Goal: Information Seeking & Learning: Learn about a topic

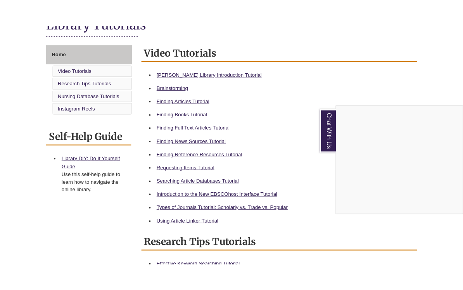
scroll to position [196, 0]
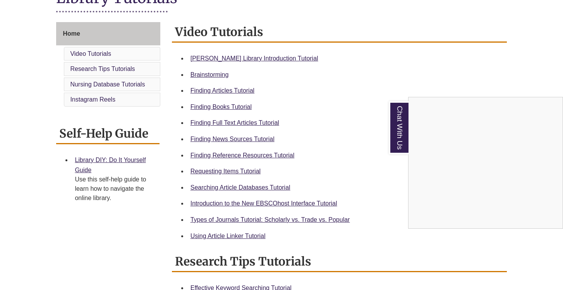
click at [227, 58] on div "Chat With Us" at bounding box center [281, 145] width 563 height 290
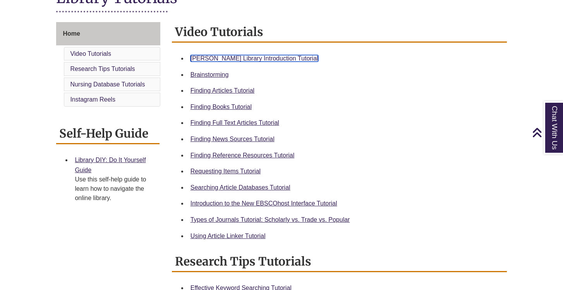
click at [228, 58] on link "[PERSON_NAME] Library Introduction Tutorial" at bounding box center [255, 58] width 128 height 7
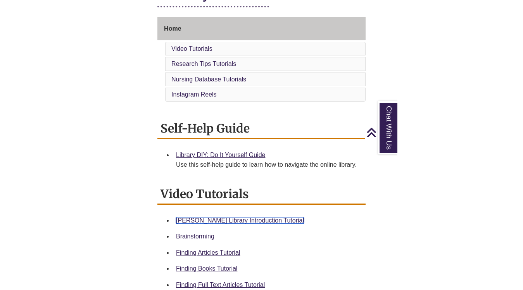
scroll to position [185, 0]
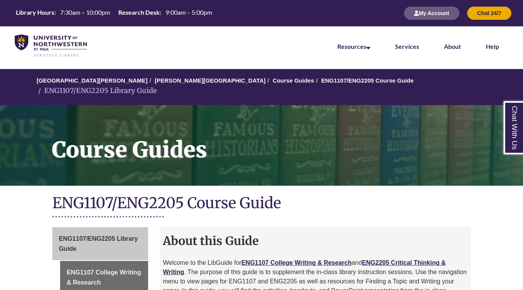
scroll to position [29, 0]
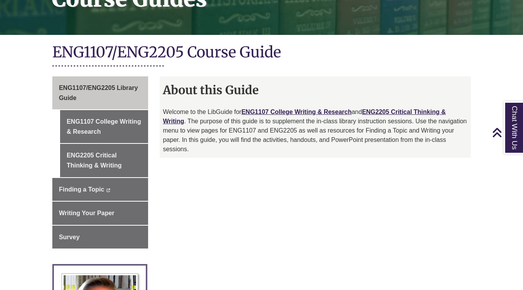
scroll to position [150, 0]
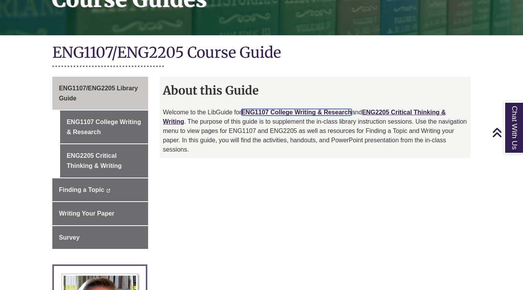
click at [311, 109] on link "ENG1107 College Writing & Research" at bounding box center [296, 112] width 110 height 7
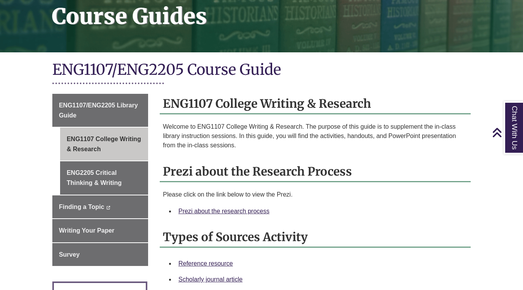
scroll to position [135, 0]
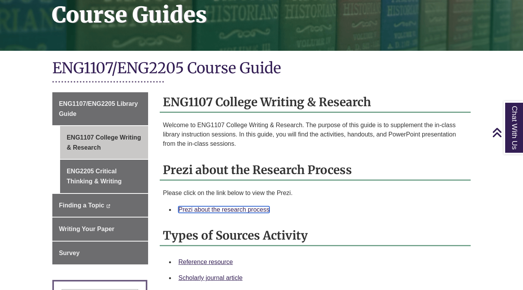
click at [204, 206] on link "Prezi about the research process" at bounding box center [223, 209] width 91 height 7
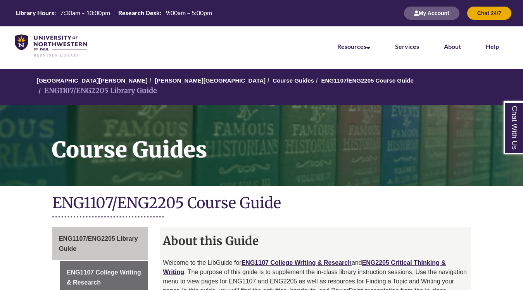
scroll to position [150, 0]
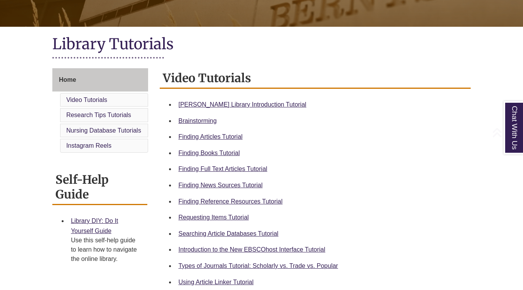
scroll to position [151, 0]
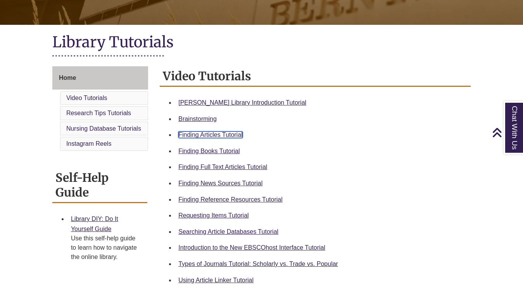
click at [222, 134] on link "Finding Articles Tutorial" at bounding box center [210, 134] width 64 height 7
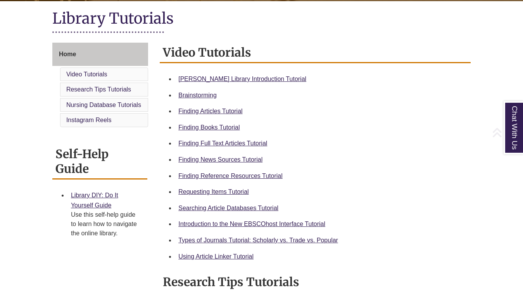
scroll to position [177, 0]
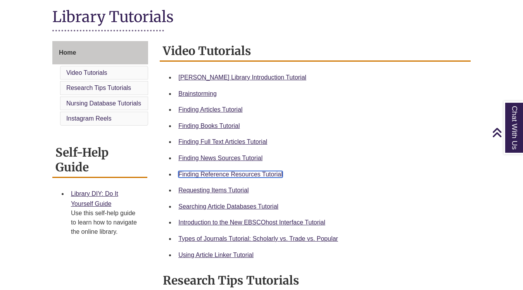
click at [236, 174] on link "Finding Reference Resources Tutorial" at bounding box center [230, 174] width 104 height 7
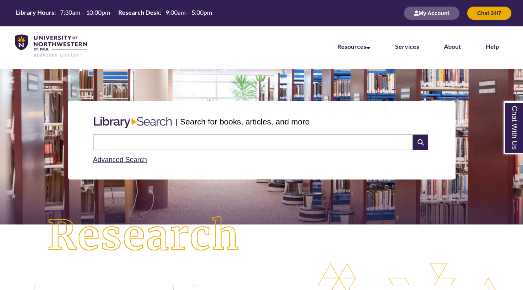
scroll to position [158, 523]
click at [241, 143] on input "text" at bounding box center [253, 141] width 320 height 15
click at [125, 160] on link "Advanced Search" at bounding box center [120, 160] width 54 height 8
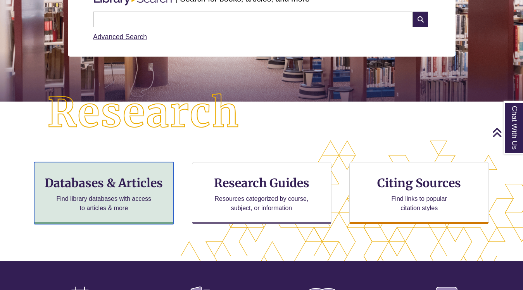
click at [95, 180] on h3 "Databases & Articles" at bounding box center [104, 182] width 126 height 15
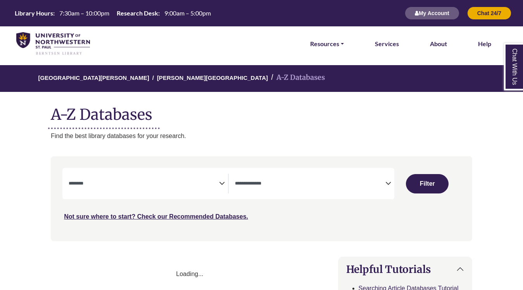
select select "Database Subject Filter"
select select "Database Types Filter"
select select "Database Subject Filter"
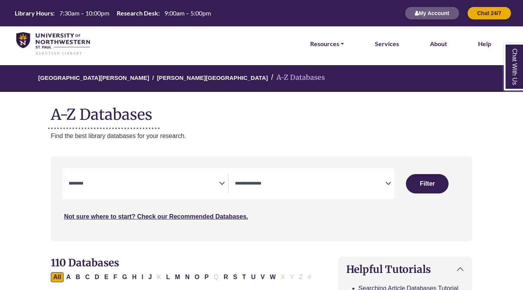
scroll to position [26, 0]
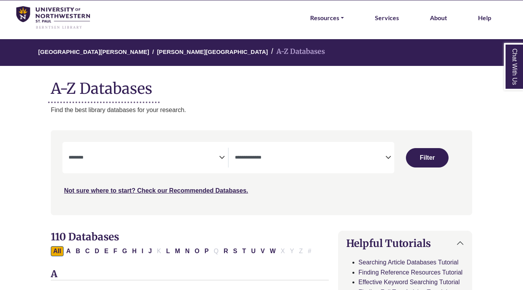
click at [386, 160] on icon "Search filters" at bounding box center [388, 156] width 6 height 12
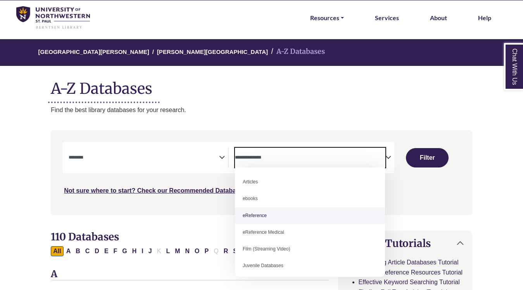
select select "*****"
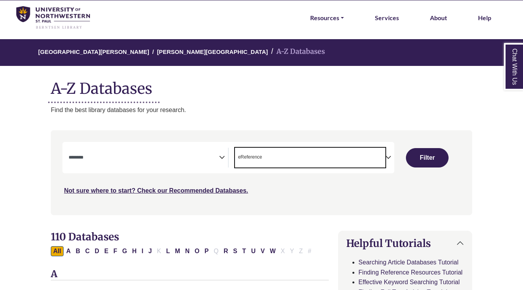
scroll to position [15, 0]
click at [212, 158] on textarea "Search" at bounding box center [144, 158] width 150 height 6
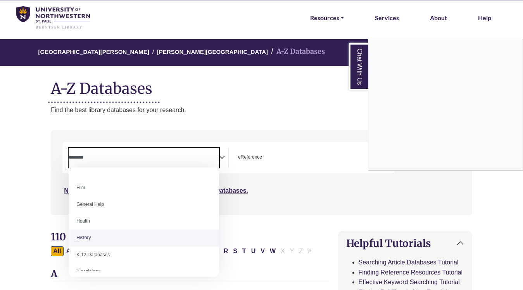
scroll to position [333, 0]
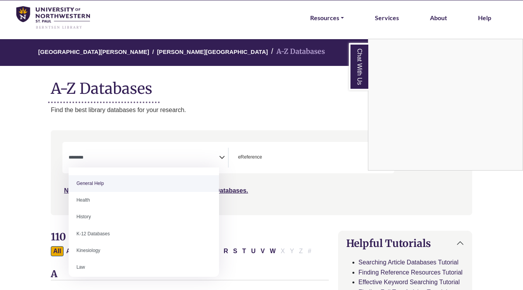
select select "*****"
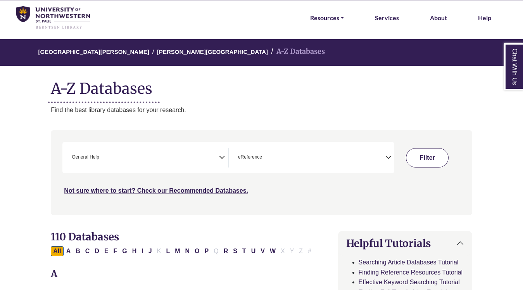
click at [433, 159] on button "Filter" at bounding box center [427, 157] width 43 height 19
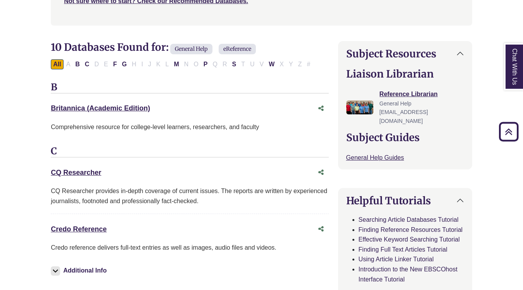
scroll to position [220, 0]
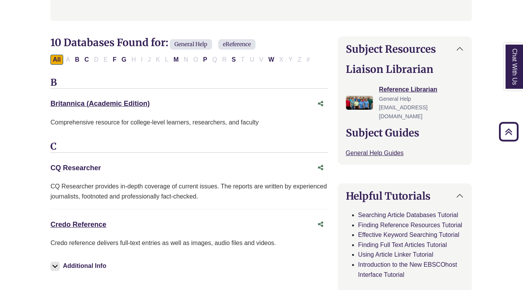
click at [87, 166] on link "CQ Researcher This link opens in a new window" at bounding box center [75, 168] width 50 height 8
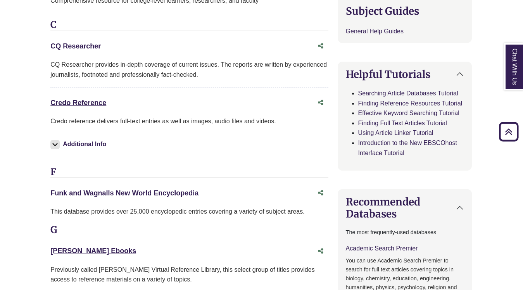
scroll to position [347, 0]
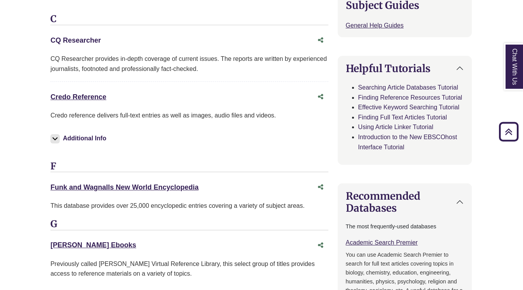
click at [79, 38] on link "CQ Researcher This link opens in a new window" at bounding box center [75, 40] width 50 height 8
click at [87, 36] on link "CQ Researcher This link opens in a new window" at bounding box center [75, 40] width 50 height 8
click at [77, 98] on link "Credo Reference This link opens in a new window" at bounding box center [78, 97] width 56 height 8
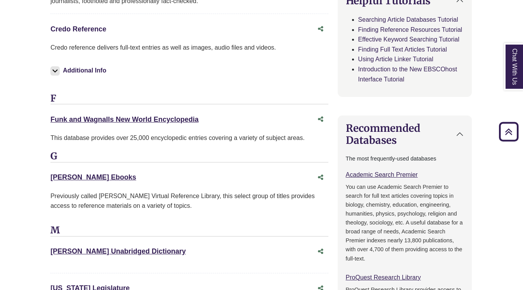
scroll to position [419, 0]
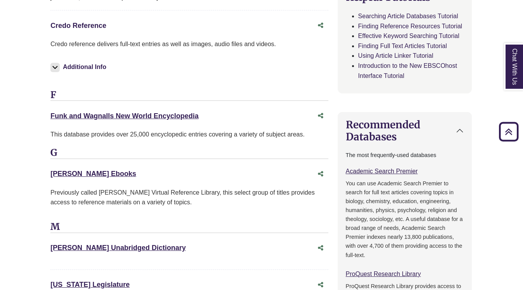
click at [81, 26] on link "Credo Reference This link opens in a new window" at bounding box center [78, 26] width 56 height 8
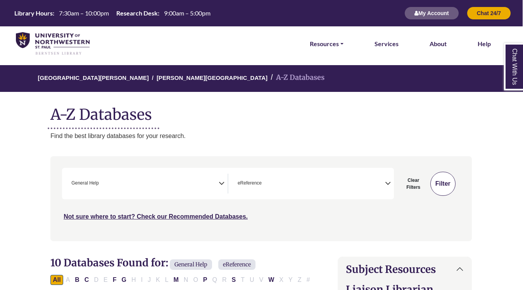
click at [439, 189] on button "Filter" at bounding box center [442, 184] width 25 height 24
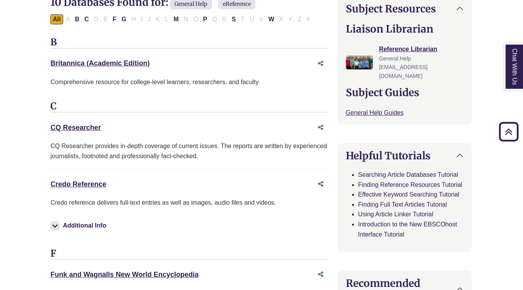
scroll to position [285, 0]
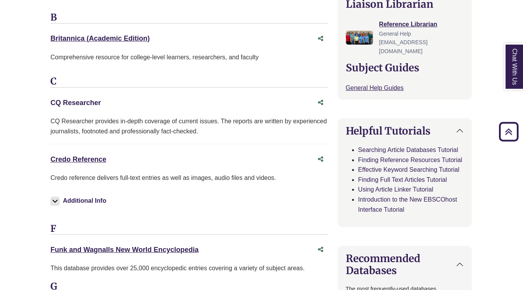
click at [76, 102] on link "CQ Researcher This link opens in a new window" at bounding box center [75, 103] width 50 height 8
click at [82, 159] on link "Credo Reference This link opens in a new window" at bounding box center [78, 159] width 56 height 8
click at [80, 100] on link "CQ Researcher This link opens in a new window" at bounding box center [75, 103] width 50 height 8
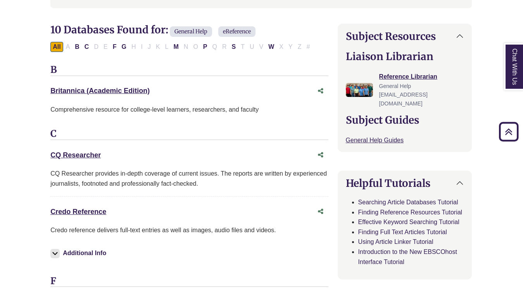
scroll to position [225, 0]
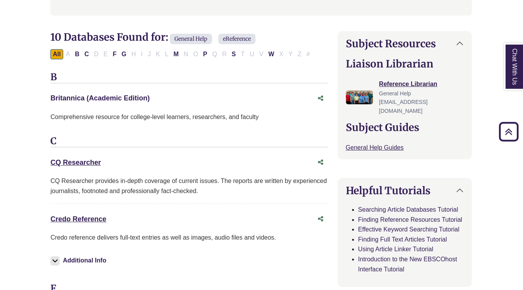
click at [133, 96] on link "Britannica (Academic Edition) This link opens in a new window" at bounding box center [99, 98] width 99 height 8
click at [76, 161] on link "CQ Researcher This link opens in a new window" at bounding box center [75, 162] width 50 height 8
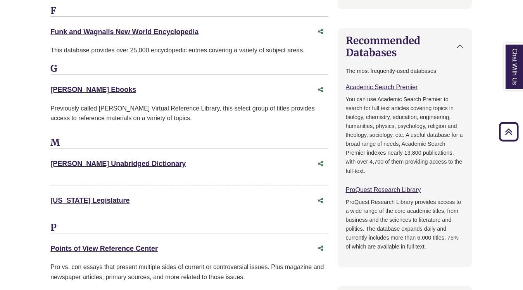
scroll to position [504, 0]
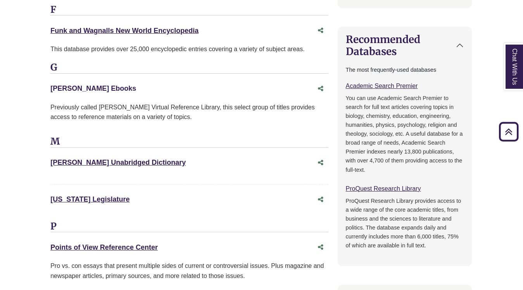
click at [74, 85] on link "Gale Ebooks This link opens in a new window" at bounding box center [93, 88] width 86 height 8
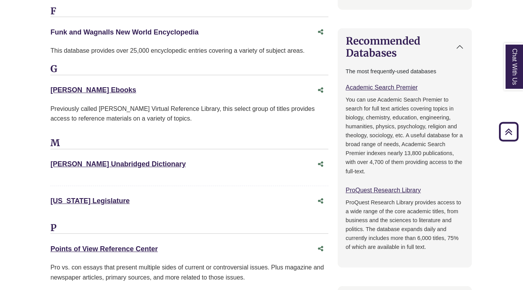
click at [141, 30] on link "Funk and Wagnalls New World Encyclopedia This link opens in a new window" at bounding box center [124, 32] width 148 height 8
click at [138, 32] on link "Funk and Wagnalls New World Encyclopedia This link opens in a new window" at bounding box center [124, 32] width 148 height 8
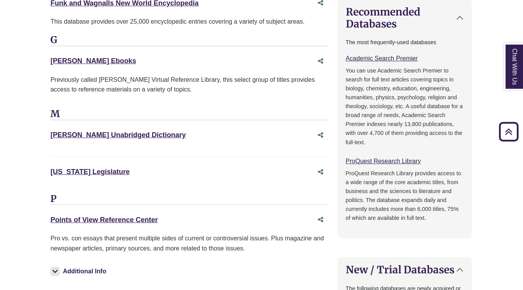
scroll to position [539, 0]
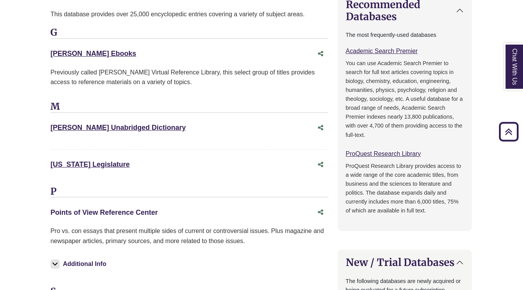
click at [116, 212] on link "Points of View Reference Center This link opens in a new window" at bounding box center [103, 212] width 107 height 8
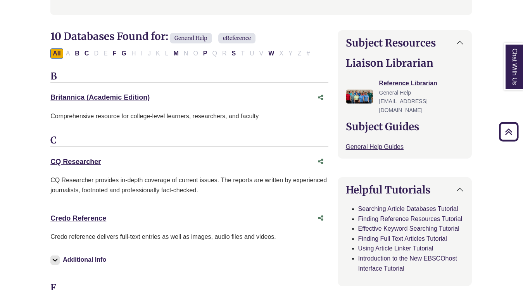
scroll to position [192, 0]
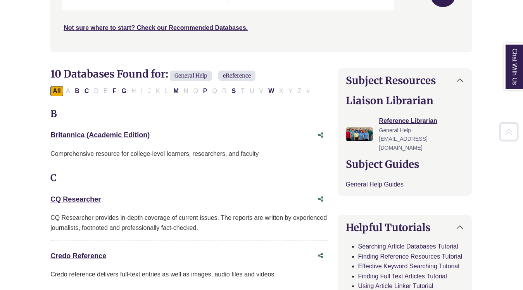
scroll to position [192, 0]
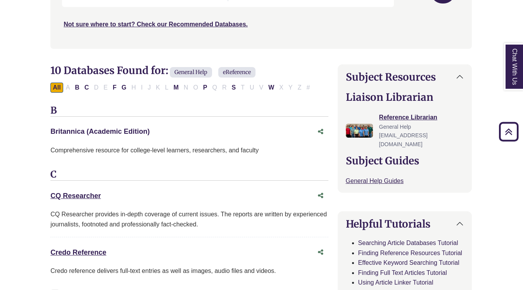
click at [109, 132] on link "Britannica (Academic Edition) This link opens in a new window" at bounding box center [99, 131] width 99 height 8
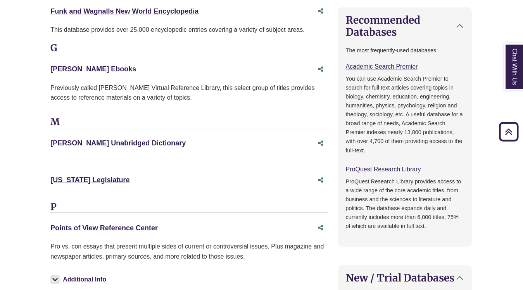
scroll to position [526, 0]
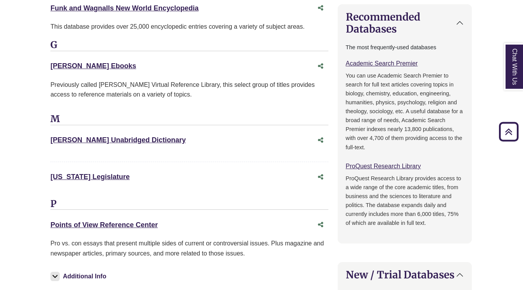
click at [103, 172] on div "Minnesota Legislature This link opens in a new window" at bounding box center [181, 176] width 262 height 11
click at [94, 175] on link "Minnesota Legislature This link opens in a new window" at bounding box center [89, 177] width 79 height 8
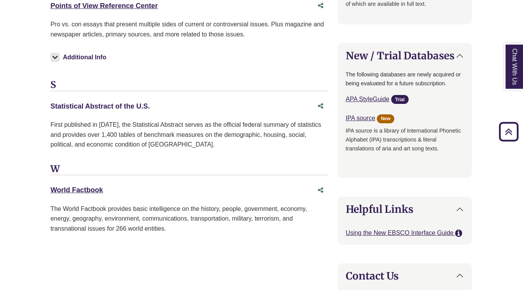
scroll to position [749, 0]
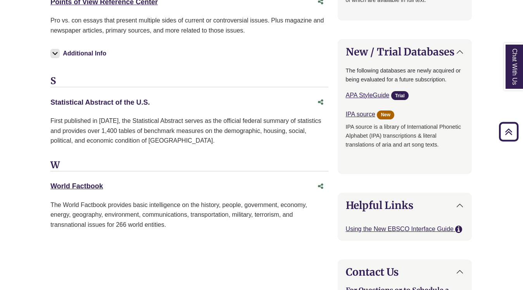
click at [112, 101] on link "Statistical Abstract of the U.S. This link opens in a new window" at bounding box center [99, 102] width 99 height 8
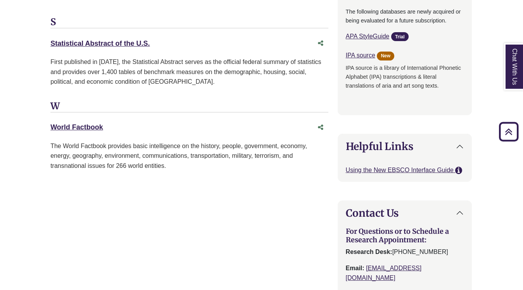
scroll to position [809, 0]
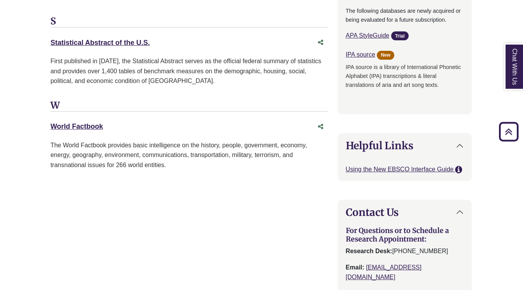
click at [84, 132] on div "World Factbook This link opens in a new window" at bounding box center [181, 126] width 262 height 11
click at [80, 126] on link "World Factbook This link opens in a new window" at bounding box center [76, 126] width 53 height 8
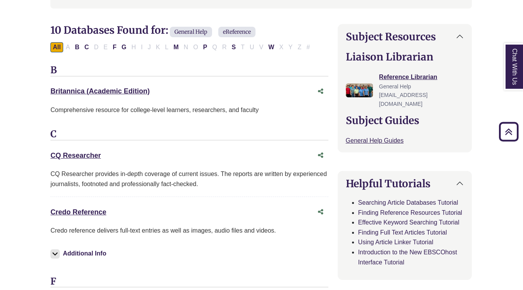
scroll to position [234, 0]
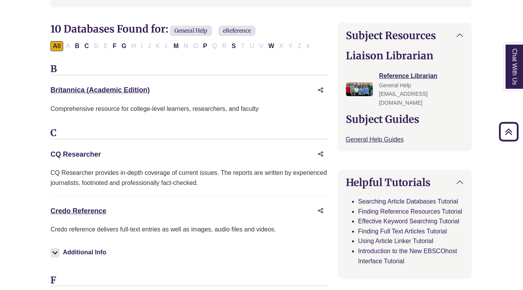
click at [90, 151] on link "CQ Researcher This link opens in a new window" at bounding box center [75, 154] width 50 height 8
click at [75, 209] on link "Credo Reference This link opens in a new window" at bounding box center [78, 211] width 56 height 8
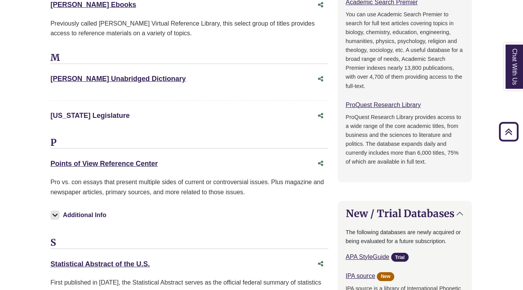
scroll to position [587, 0]
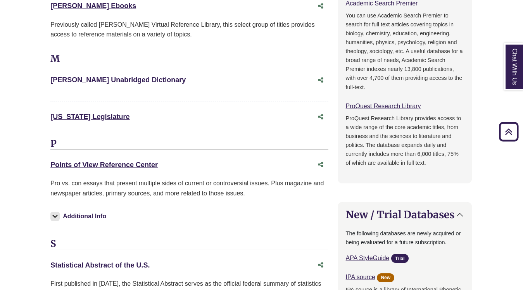
click at [113, 79] on link "Merriam-Webster Unabridged Dictionary This link opens in a new window" at bounding box center [117, 80] width 135 height 8
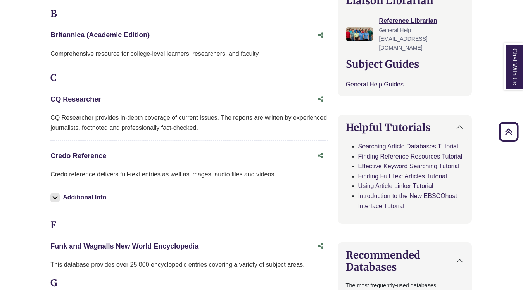
scroll to position [288, 0]
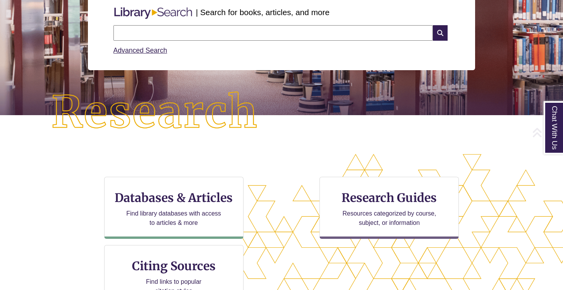
scroll to position [119, 0]
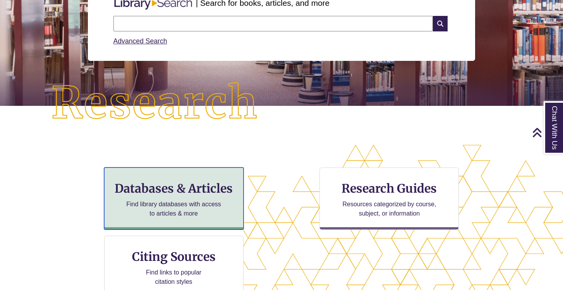
click at [155, 192] on h3 "Databases & Articles" at bounding box center [174, 188] width 126 height 15
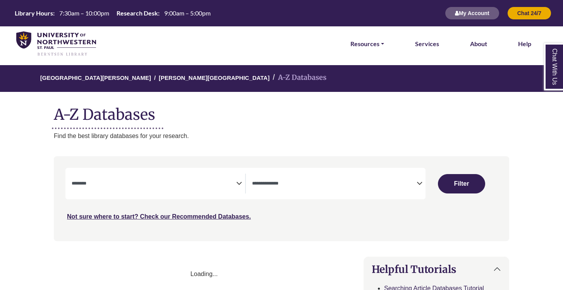
select select "Database Subject Filter"
select select "Database Types Filter"
select select "Database Subject Filter"
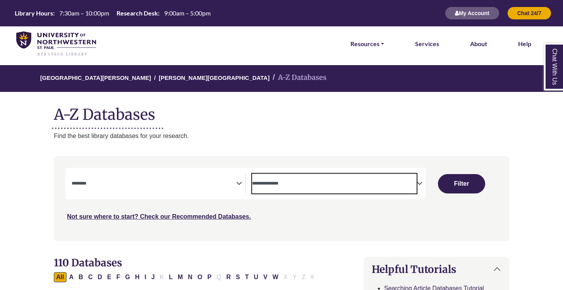
click at [303, 193] on span "Search filters" at bounding box center [334, 184] width 165 height 20
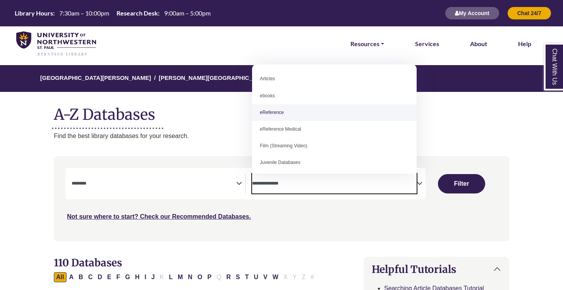
select select "*****"
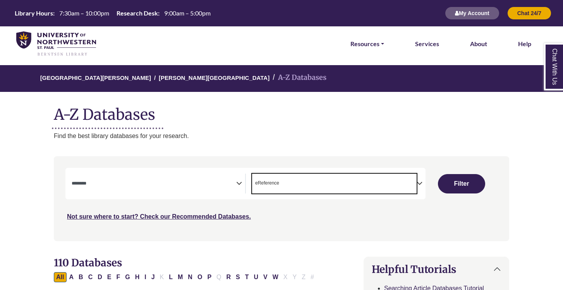
scroll to position [15, 0]
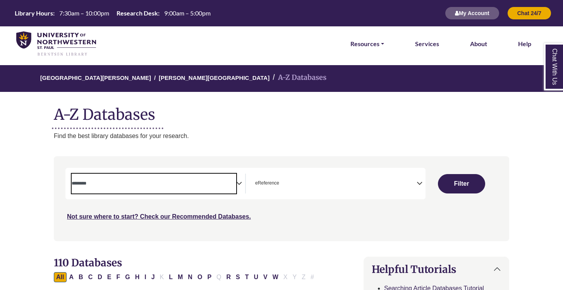
click at [190, 188] on span "Search filters" at bounding box center [154, 184] width 165 height 20
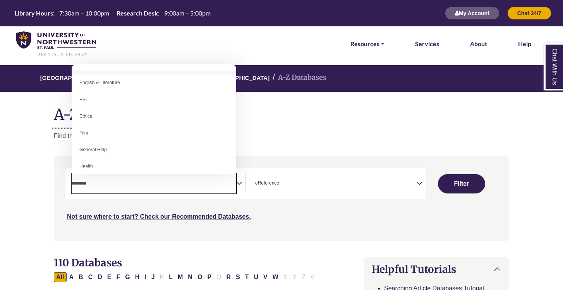
scroll to position [266, 0]
select select "*****"
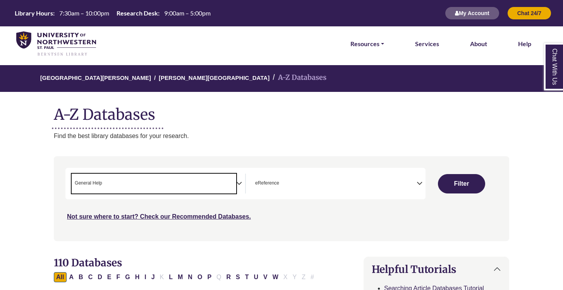
scroll to position [151, 0]
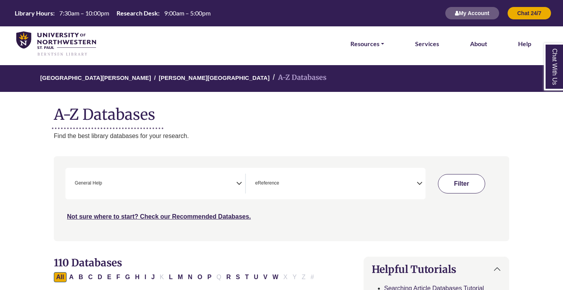
click at [472, 183] on button "Filter" at bounding box center [461, 183] width 47 height 19
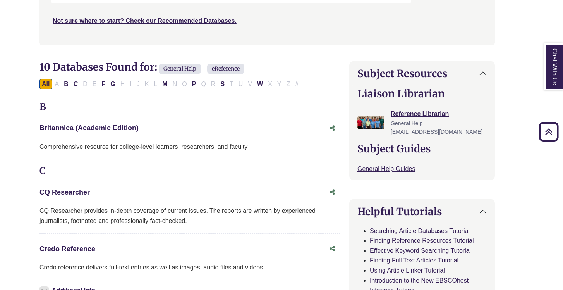
scroll to position [196, 14]
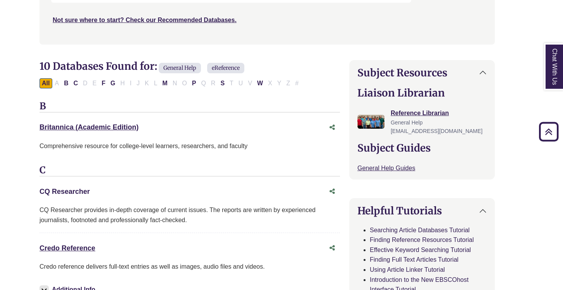
click at [67, 193] on link "CQ Researcher This link opens in a new window" at bounding box center [65, 191] width 50 height 8
